Goal: Information Seeking & Learning: Find specific page/section

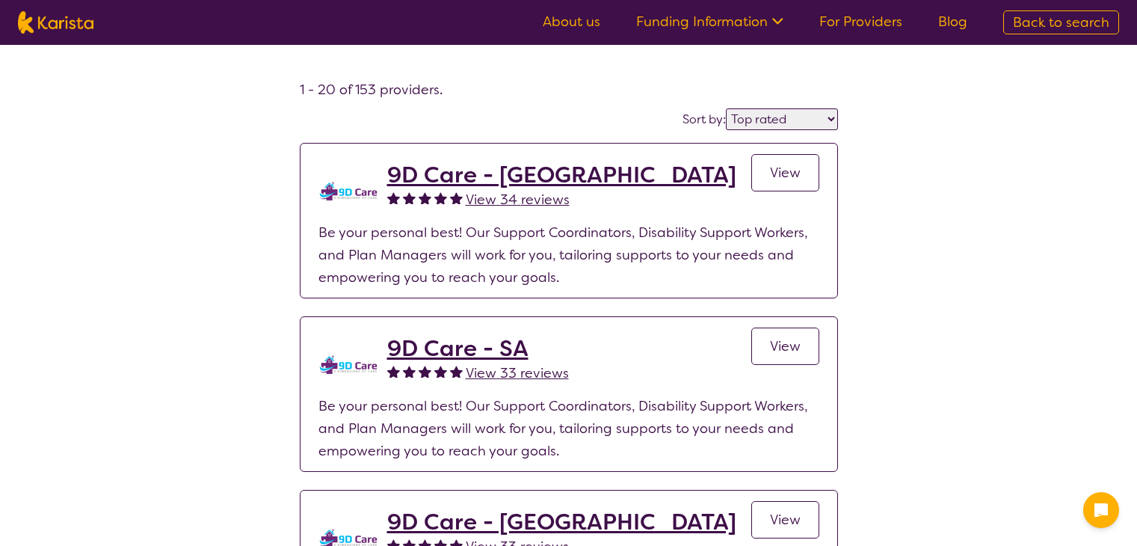
select select "by_score"
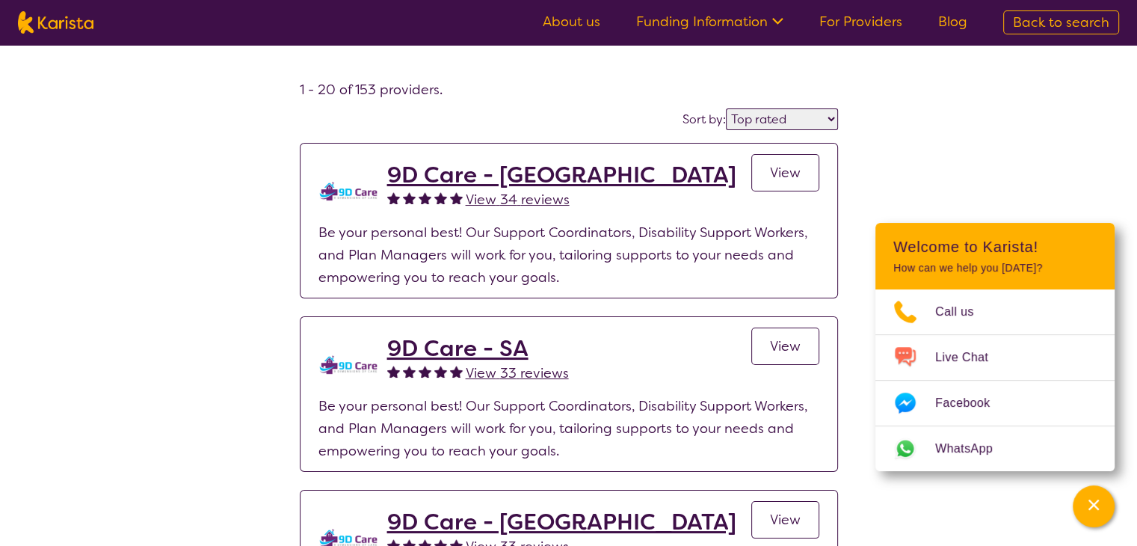
click at [1065, 27] on span "Back to search" at bounding box center [1061, 22] width 96 height 18
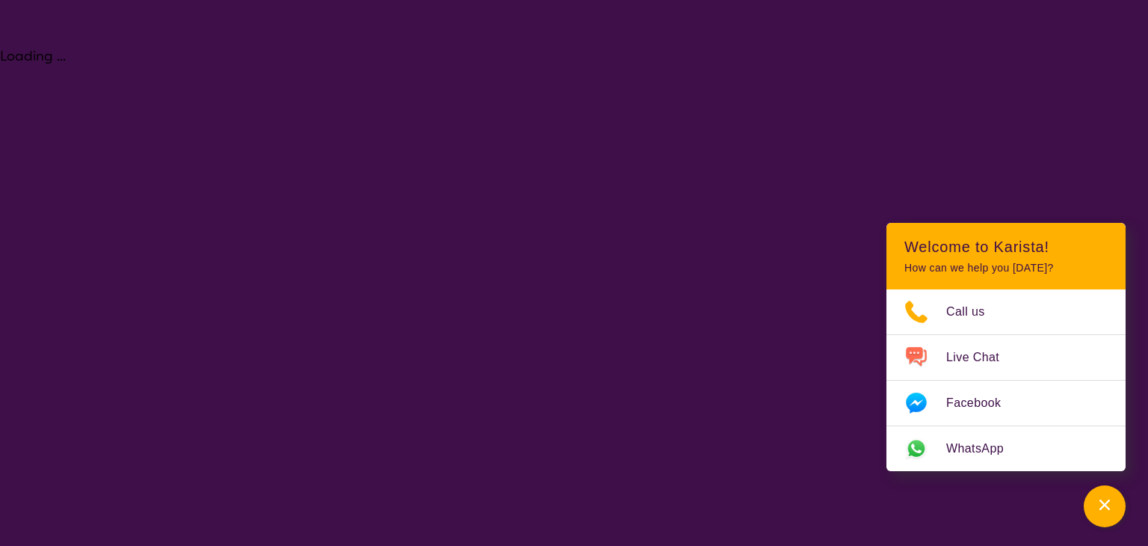
select select "[MEDICAL_DATA]"
select select "AD"
select select "NDIS"
select select "[MEDICAL_DATA]"
select select "AD"
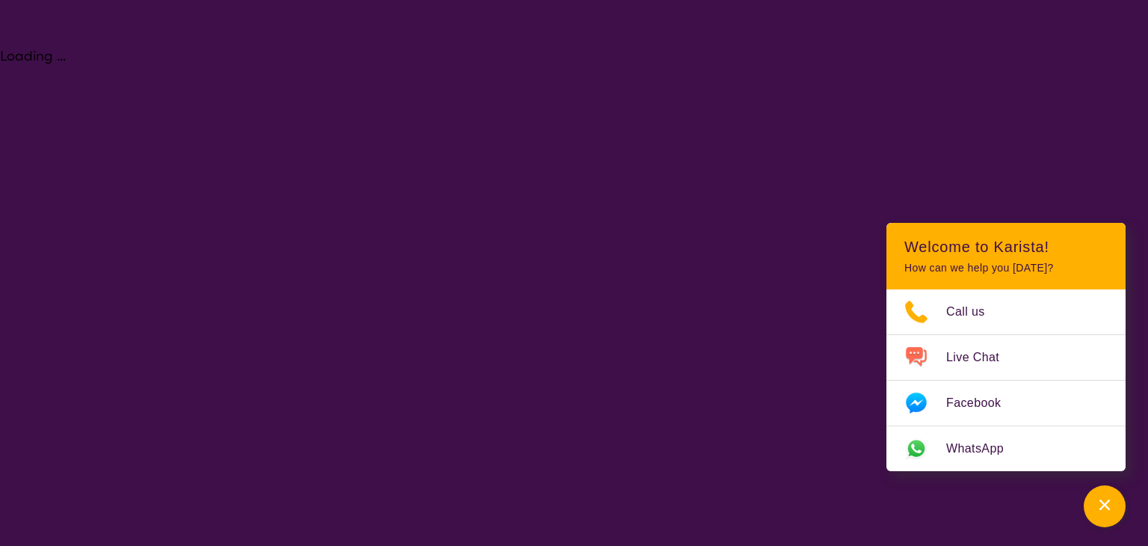
select select "NDIS"
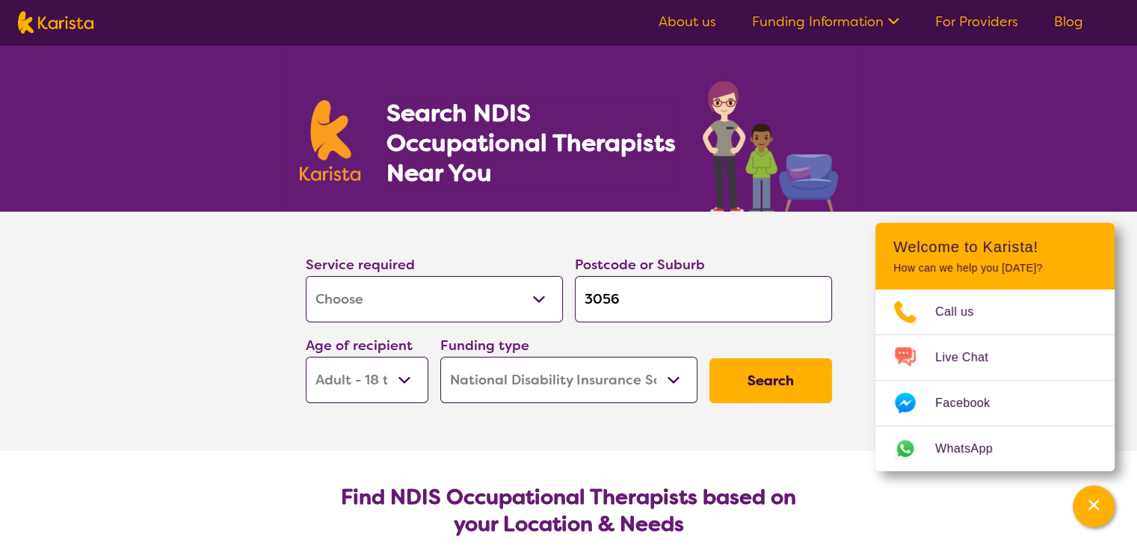
click at [521, 295] on select "Allied Health Assistant Assessment ([MEDICAL_DATA] or [MEDICAL_DATA]) Behaviour…" at bounding box center [434, 299] width 257 height 46
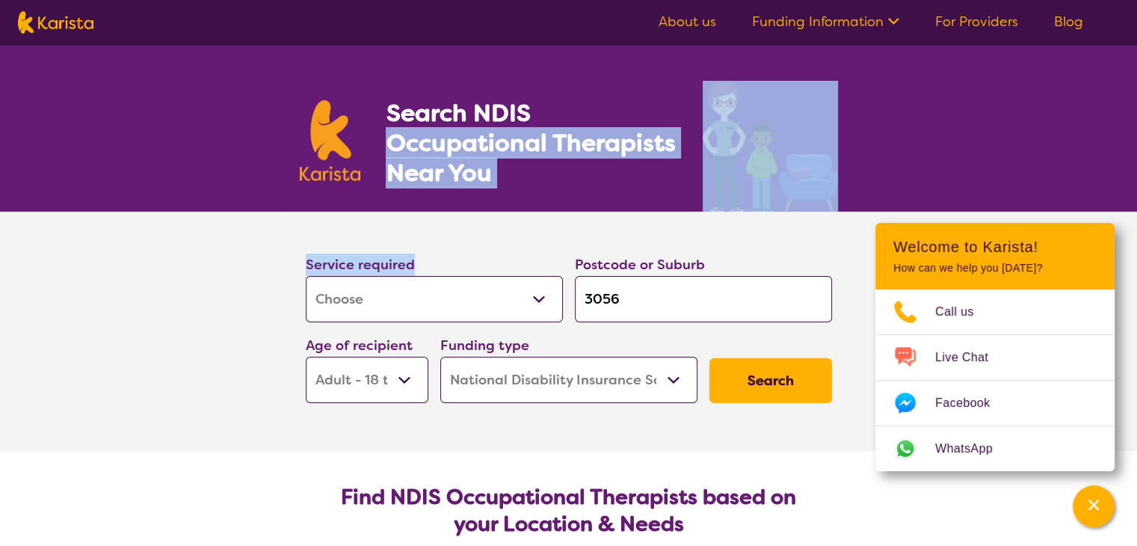
drag, startPoint x: 565, startPoint y: 117, endPoint x: 385, endPoint y: 304, distance: 259.6
click at [385, 304] on select "Allied Health Assistant Assessment ([MEDICAL_DATA] or [MEDICAL_DATA]) Behaviour…" at bounding box center [434, 299] width 257 height 46
select select "Domestic and home help"
click at [306, 276] on select "Allied Health Assistant Assessment ([MEDICAL_DATA] or [MEDICAL_DATA]) Behaviour…" at bounding box center [434, 299] width 257 height 46
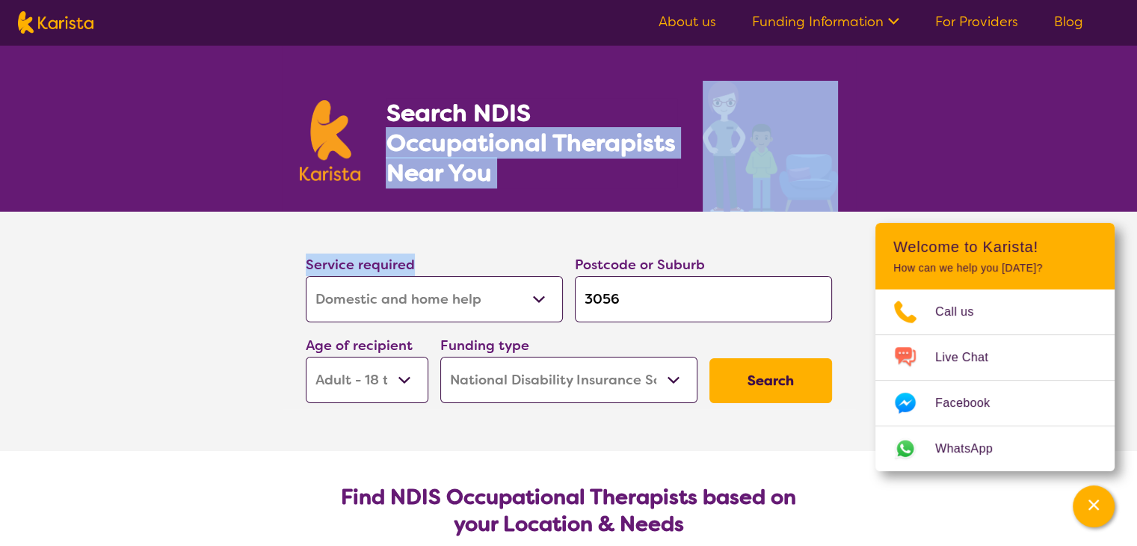
select select "Domestic and home help"
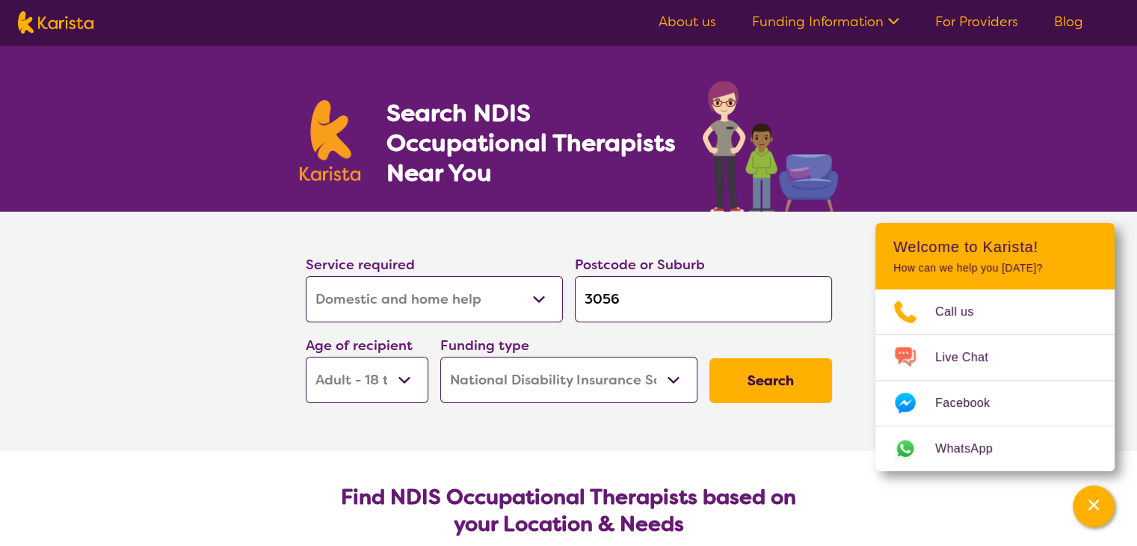
click at [686, 300] on input "3056" at bounding box center [703, 299] width 257 height 46
type input "305"
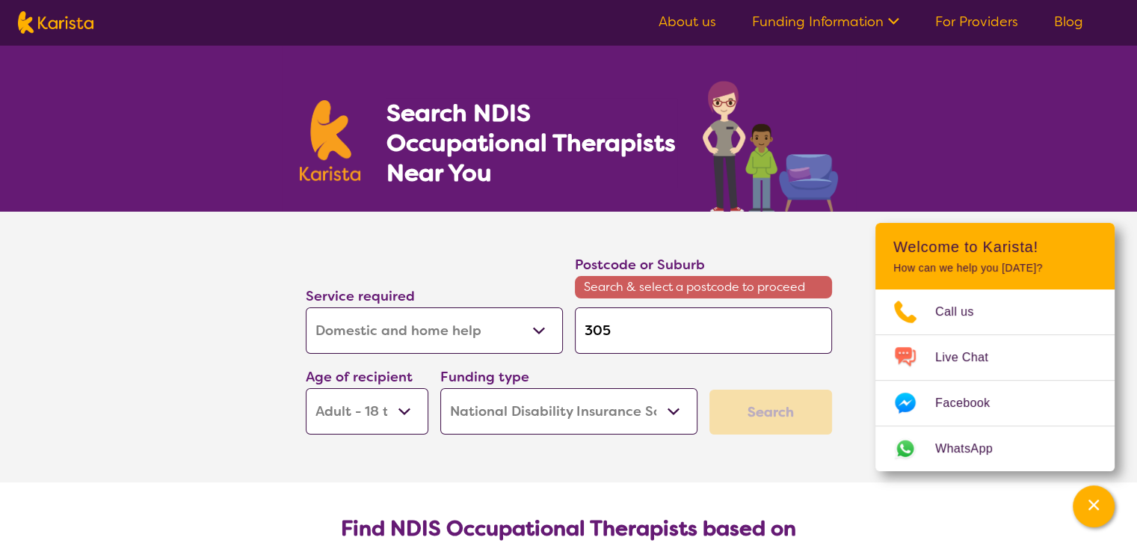
type input "30"
type input "3"
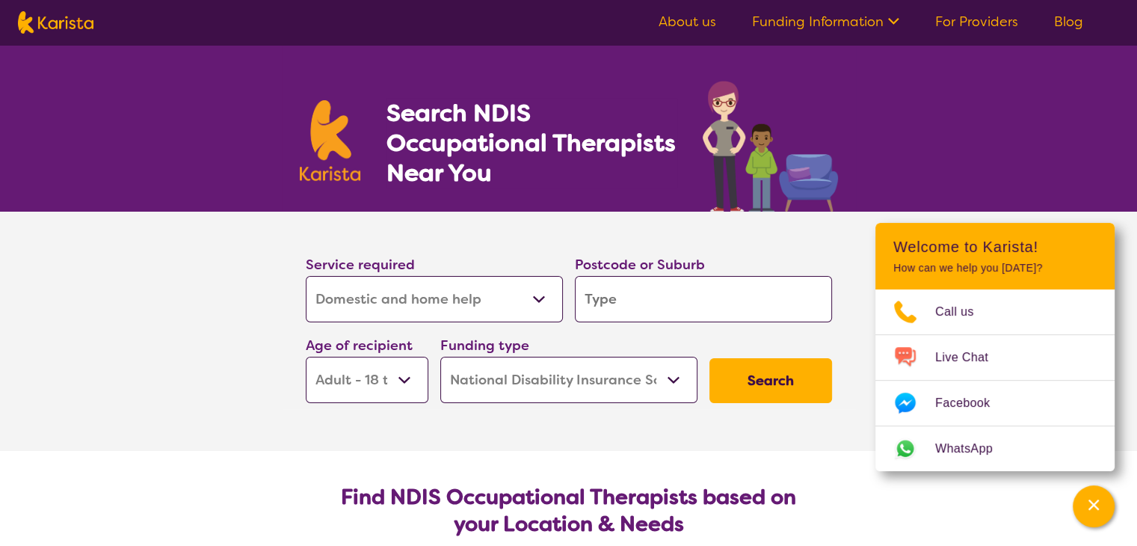
type input "2"
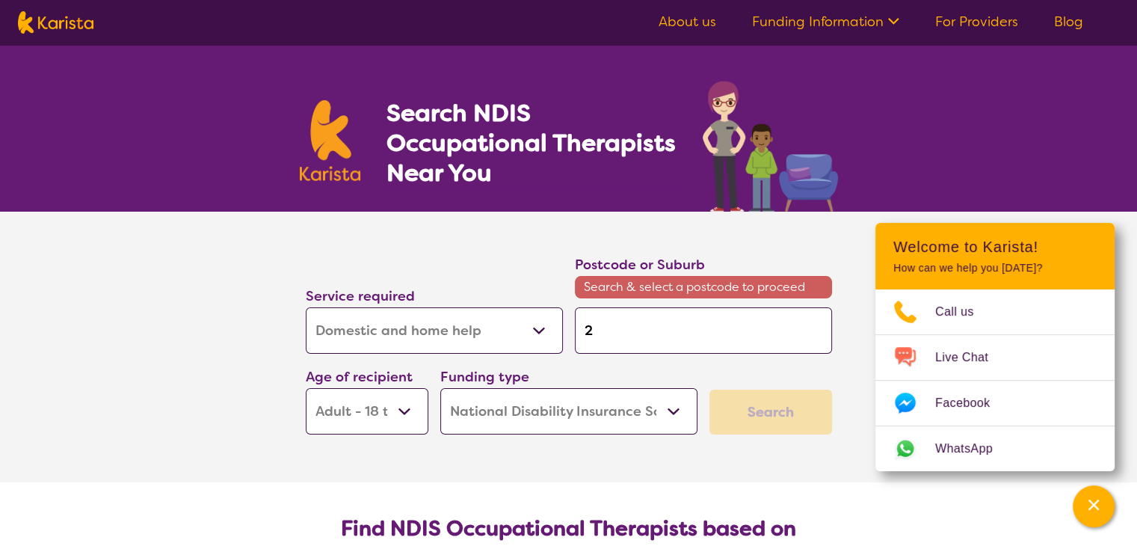
type input "23"
type input "232"
type input "2324"
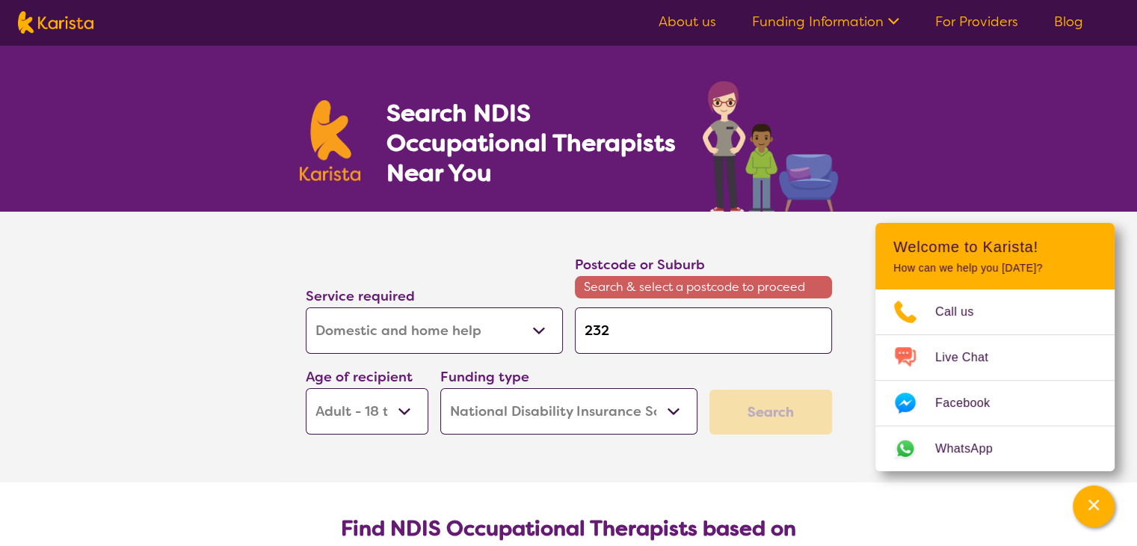
type input "2324"
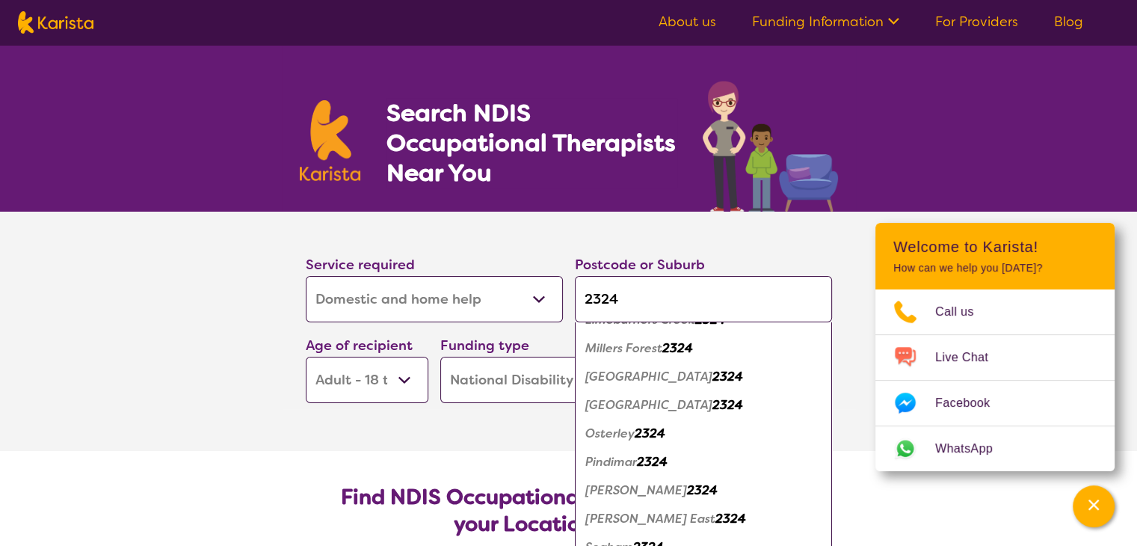
scroll to position [299, 0]
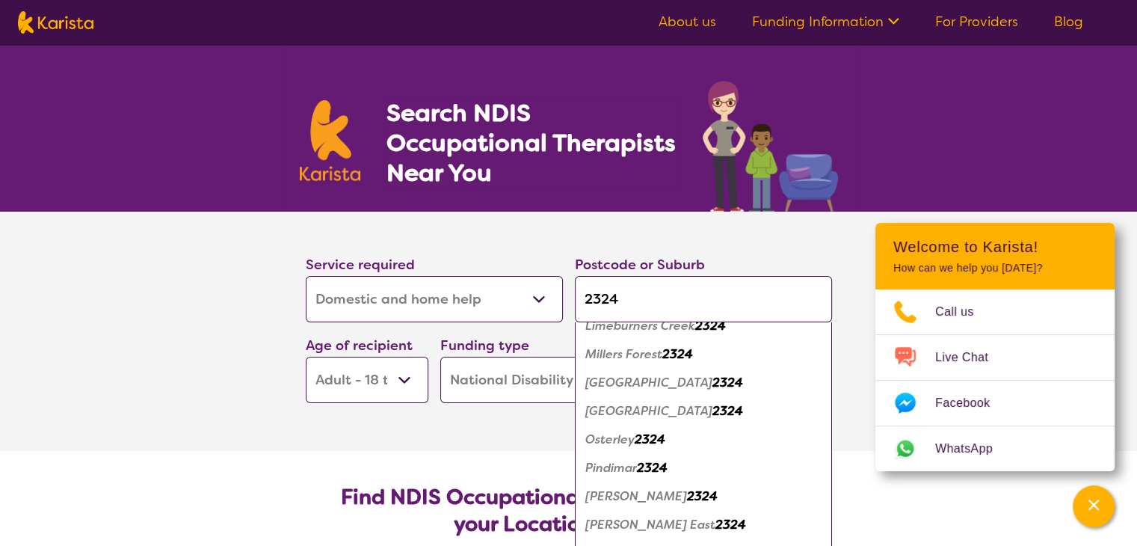
type input "2324"
click at [687, 500] on em "[PERSON_NAME]" at bounding box center [636, 496] width 102 height 16
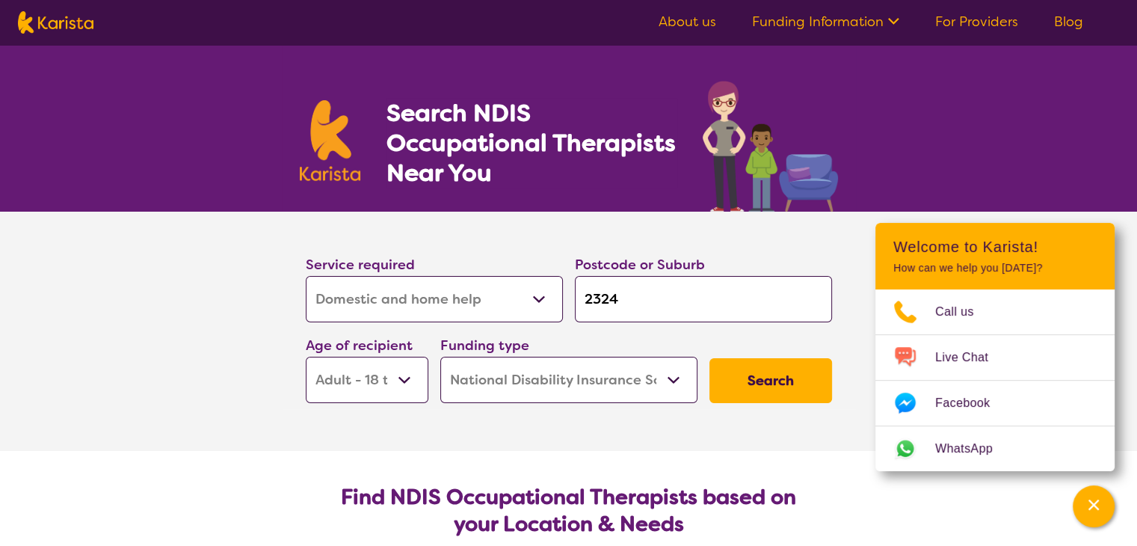
click at [780, 378] on button "Search" at bounding box center [770, 380] width 123 height 45
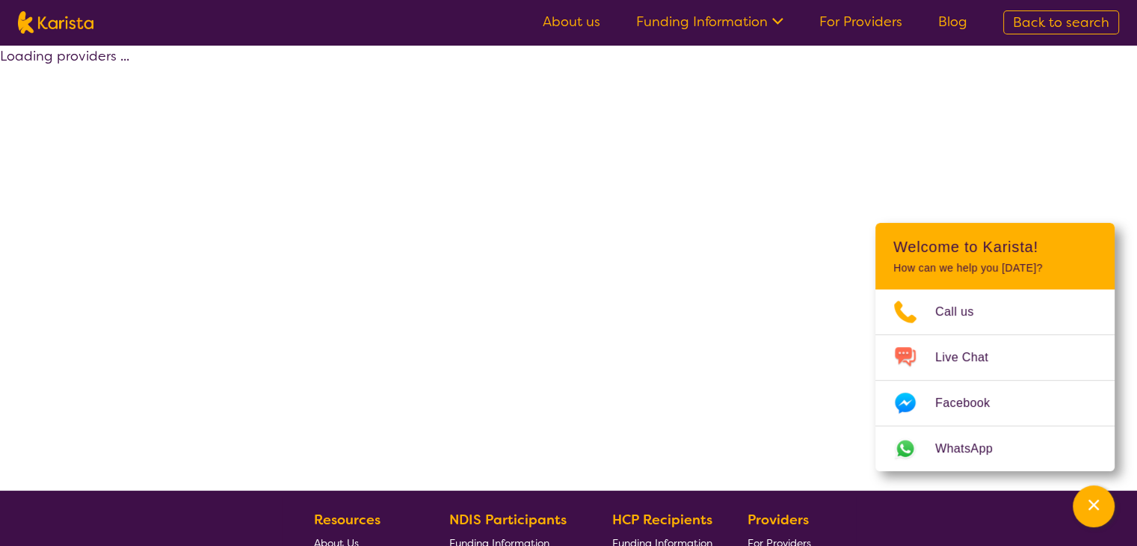
select select "Domestic and home help"
select select "AD"
select select "NDIS"
